Goal: Find specific page/section: Find specific page/section

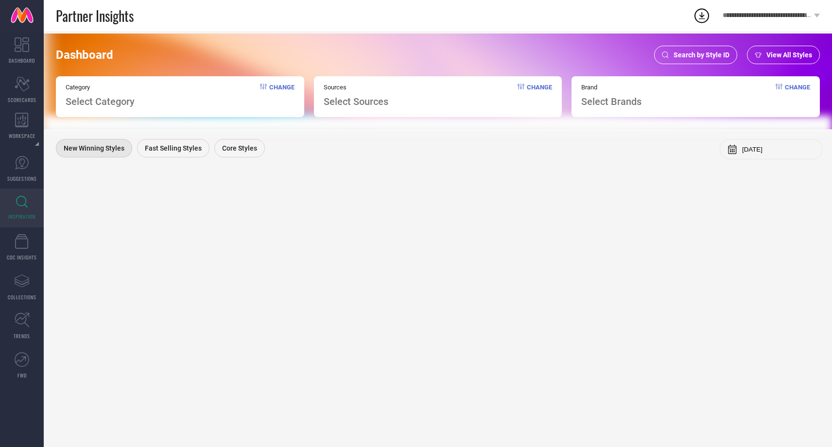
click at [682, 58] on span "Search by Style ID" at bounding box center [702, 55] width 56 height 8
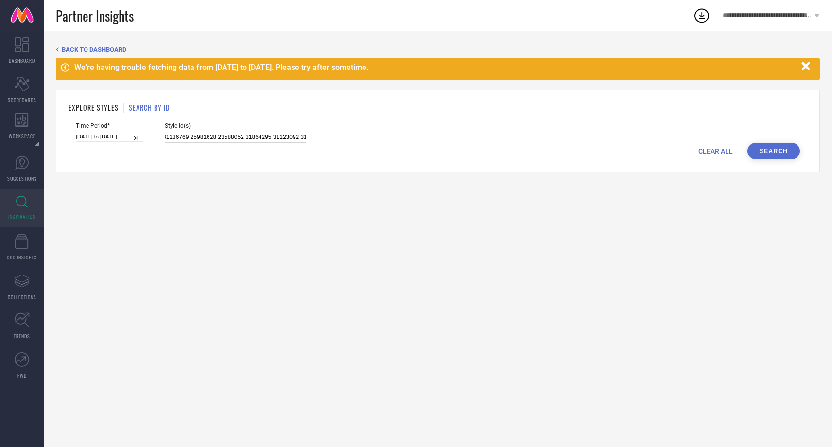
scroll to position [0, 653]
drag, startPoint x: 154, startPoint y: 136, endPoint x: 342, endPoint y: 145, distance: 188.8
click at [342, 145] on form "Time Period* [DATE] to [DATE] Style Id(s) 31136851 27852002 25981644 31327020 3…" at bounding box center [438, 140] width 739 height 37
paste input "30208444, 32024268, 32024271, 34776079"
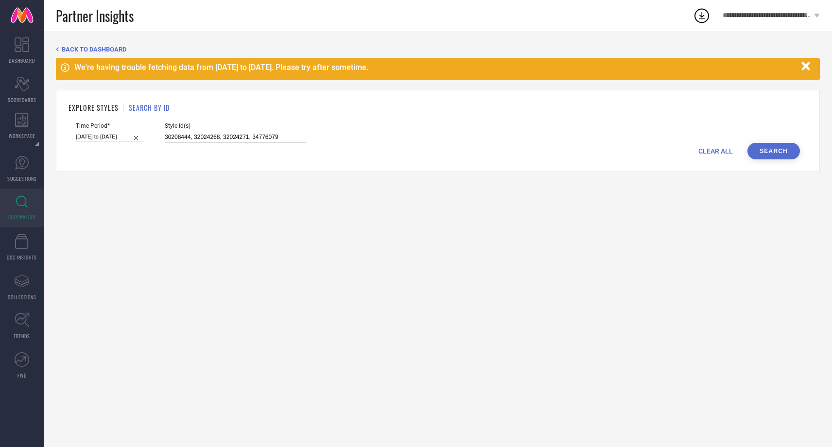
type input "30208444, 32024268, 32024271, 34776079"
click at [775, 151] on button "Search" at bounding box center [774, 151] width 52 height 17
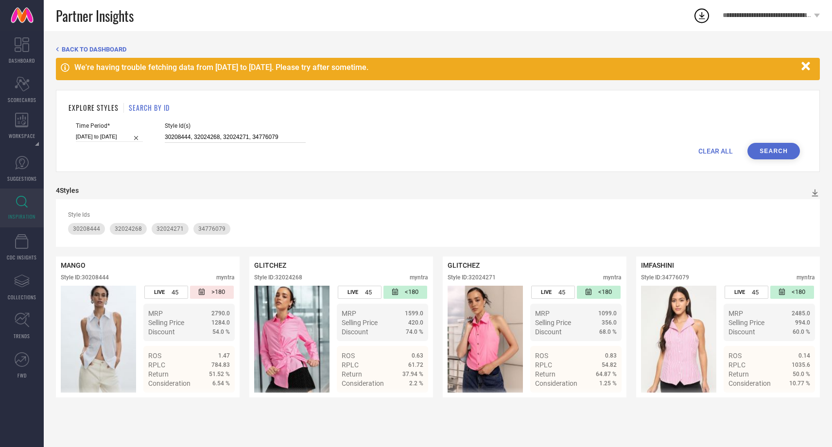
drag, startPoint x: 154, startPoint y: 136, endPoint x: 329, endPoint y: 151, distance: 176.1
click at [329, 151] on form "Time Period* [DATE] to [DATE] Style Id(s) 30208444, 32024268, 32024271, 3477607…" at bounding box center [438, 140] width 739 height 37
click at [771, 150] on button "Search" at bounding box center [774, 151] width 52 height 17
